Goal: Transaction & Acquisition: Purchase product/service

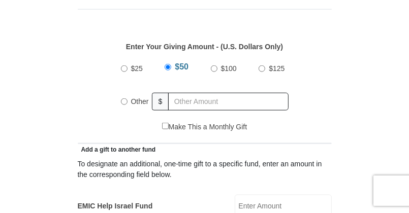
scroll to position [494, 0]
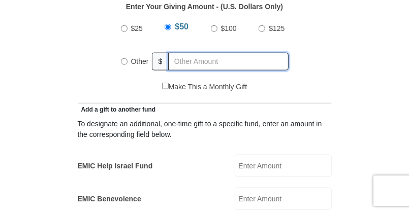
radio input "true"
click at [187, 53] on input "text" at bounding box center [230, 62] width 116 height 18
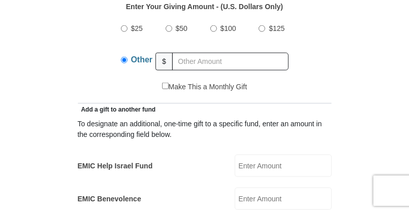
click at [258, 155] on input "EMIC Help Israel Fund" at bounding box center [283, 166] width 97 height 22
type input "10.00"
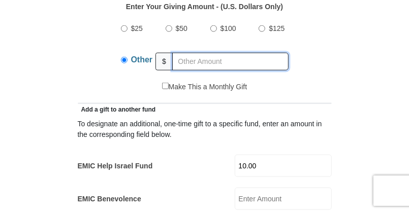
click at [185, 53] on input "text" at bounding box center [230, 62] width 116 height 18
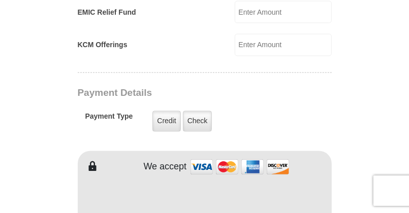
scroll to position [780, 0]
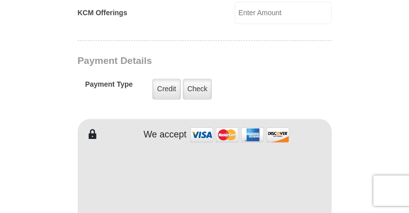
type input "86.00"
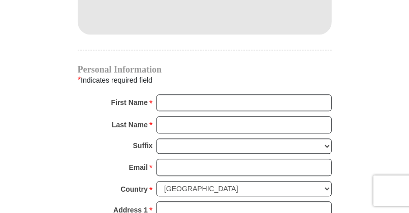
scroll to position [1005, 0]
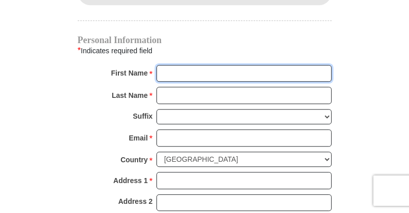
click at [192, 65] on input "First Name *" at bounding box center [244, 73] width 175 height 17
type input "[PERSON_NAME]"
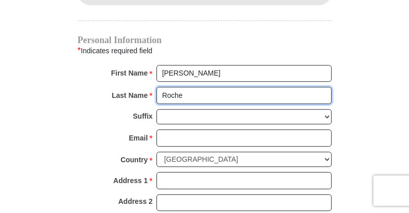
type input "Roche"
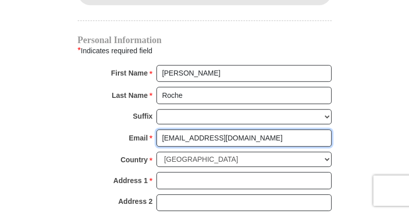
type input "[EMAIL_ADDRESS][DOMAIN_NAME]"
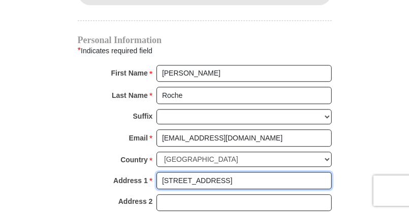
type input "[STREET_ADDRESS]"
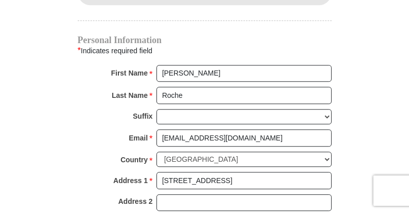
type input "[PERSON_NAME]"
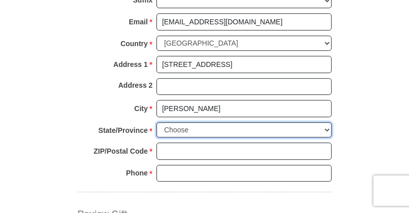
scroll to position [1123, 0]
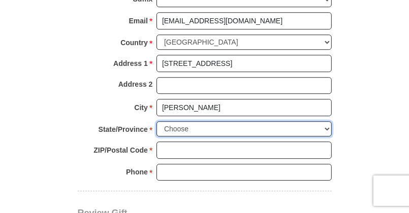
select select "AL"
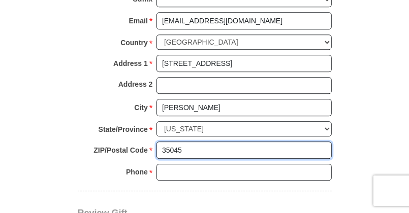
type input "35045"
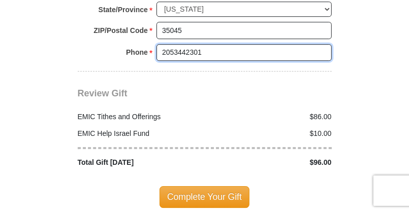
scroll to position [1292, 0]
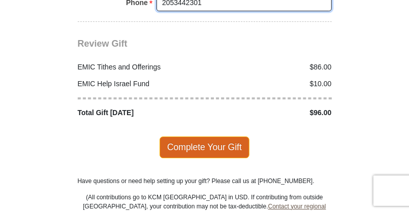
type input "2053442301"
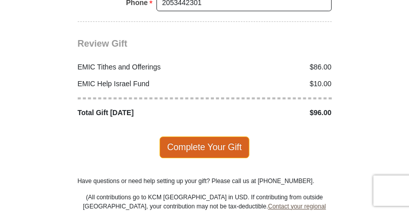
click at [213, 137] on span "Complete Your Gift" at bounding box center [205, 147] width 90 height 21
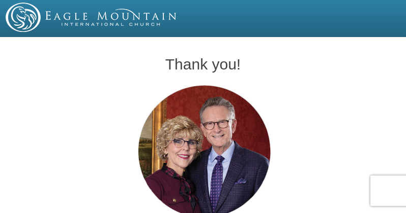
drag, startPoint x: 271, startPoint y: 110, endPoint x: 118, endPoint y: 112, distance: 153.5
